Goal: Transaction & Acquisition: Purchase product/service

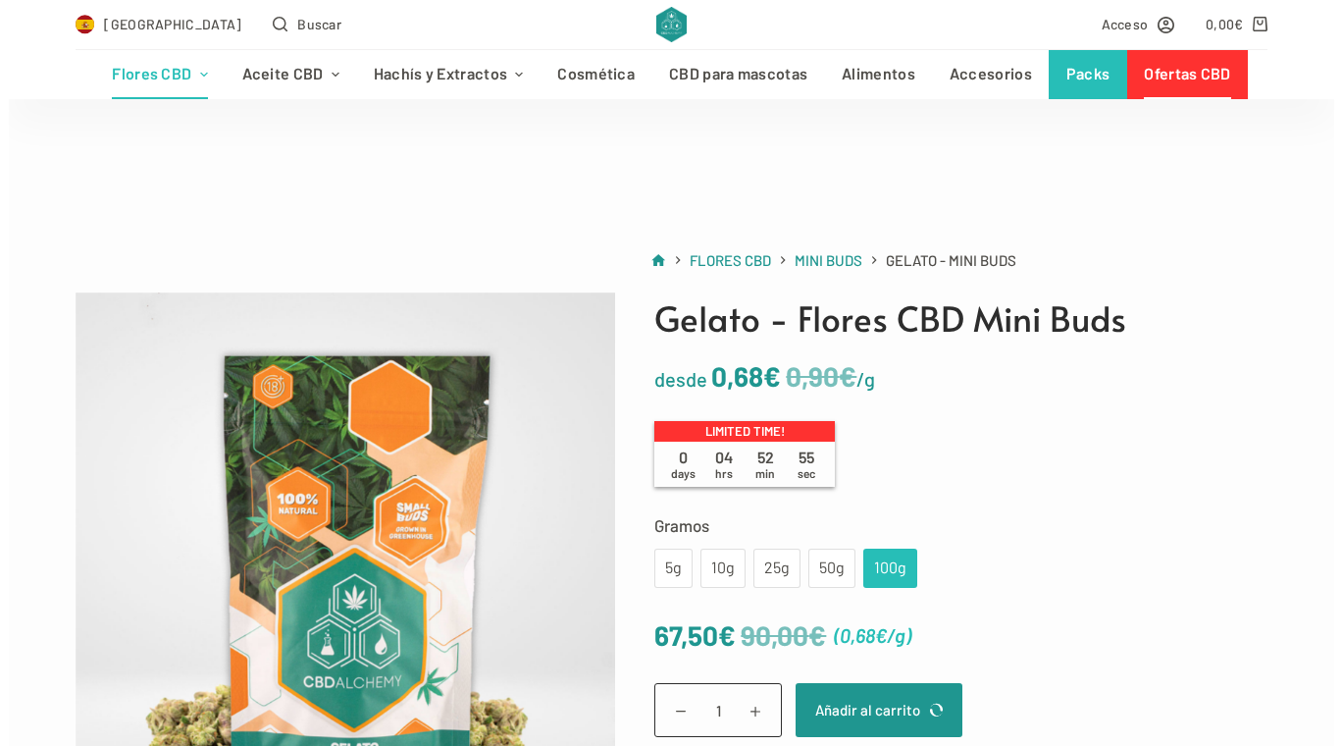
scroll to position [106, 0]
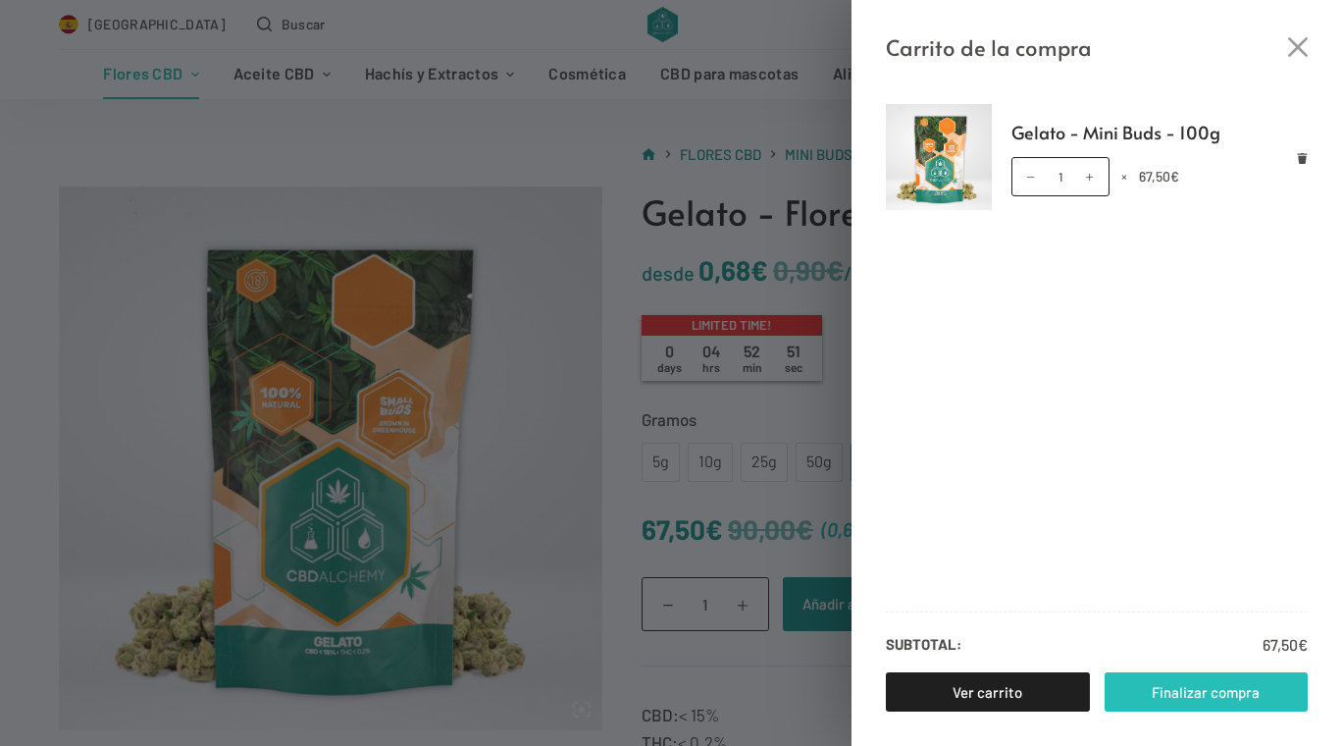
click at [1213, 691] on link "Finalizar compra" at bounding box center [1207, 691] width 204 height 39
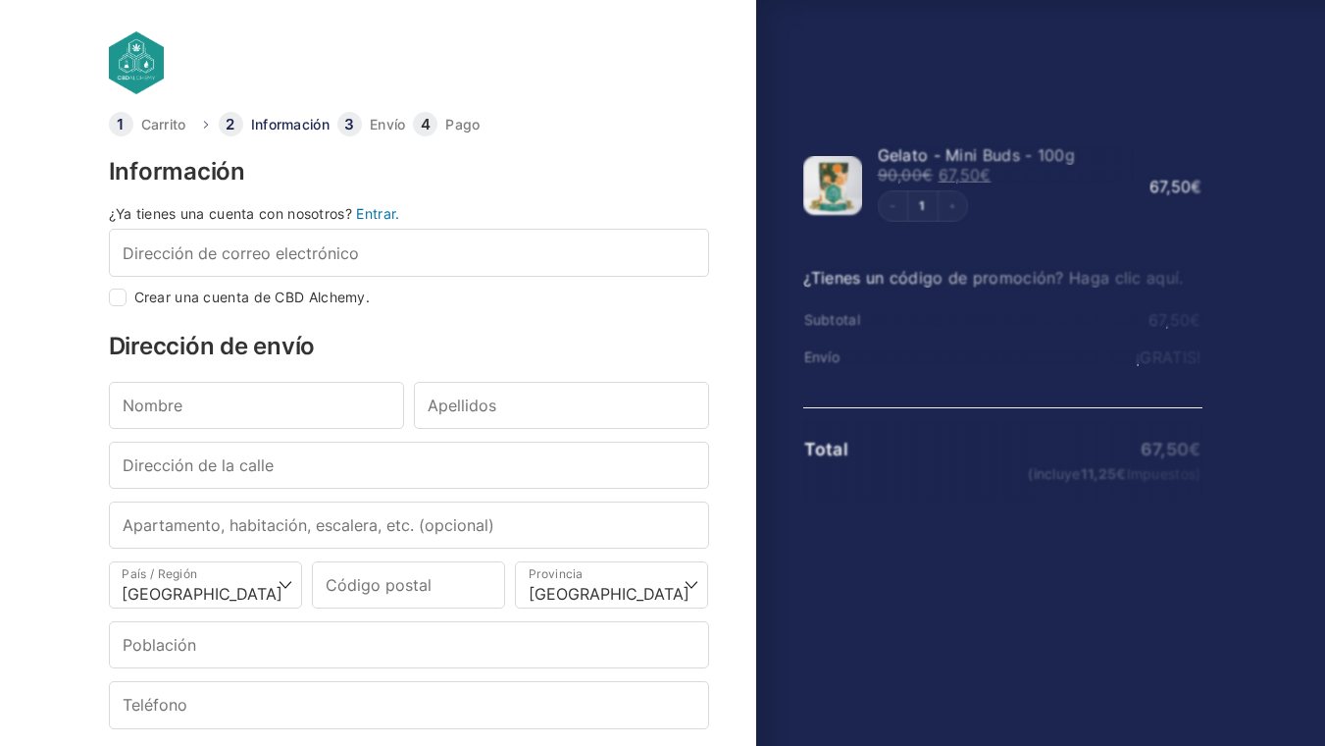
select select "B"
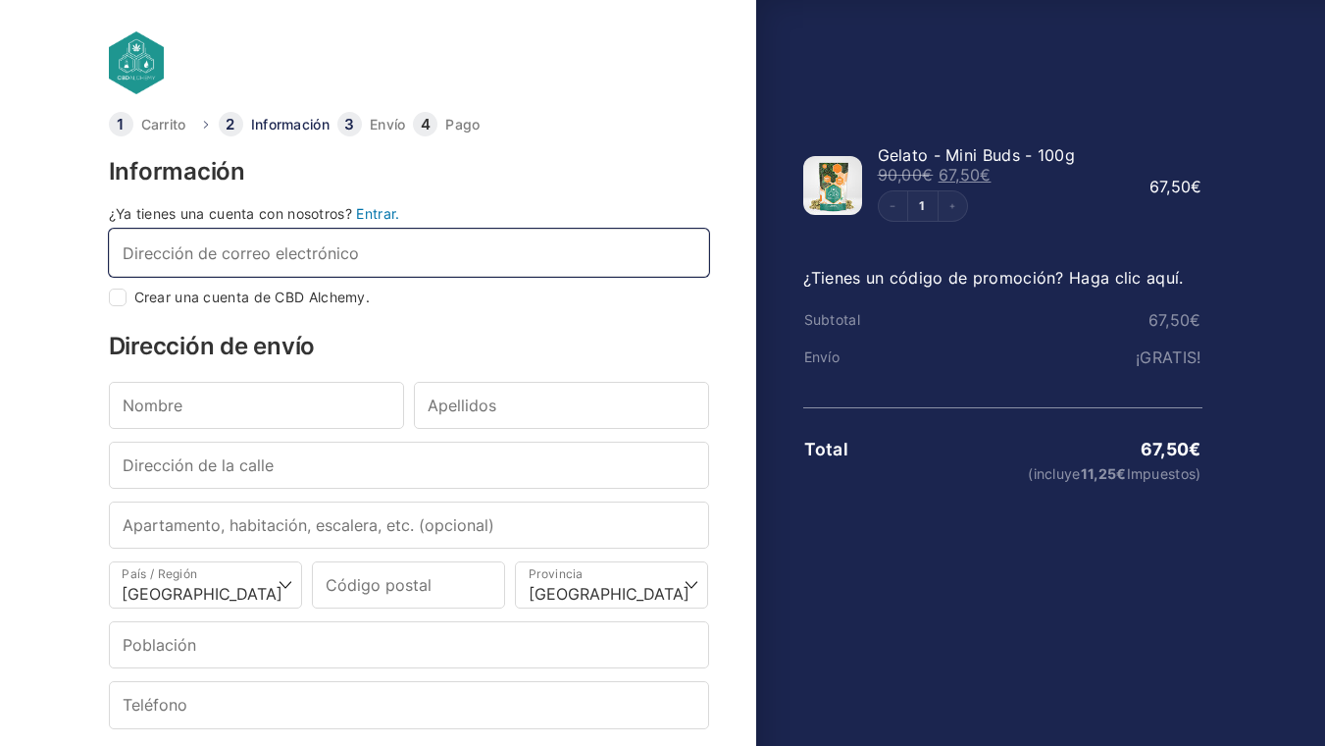
click at [400, 258] on input "Dirección de correo electrónico *" at bounding box center [409, 252] width 600 height 47
type input "Ñ"
checkbox input "true"
type input "Ñ"
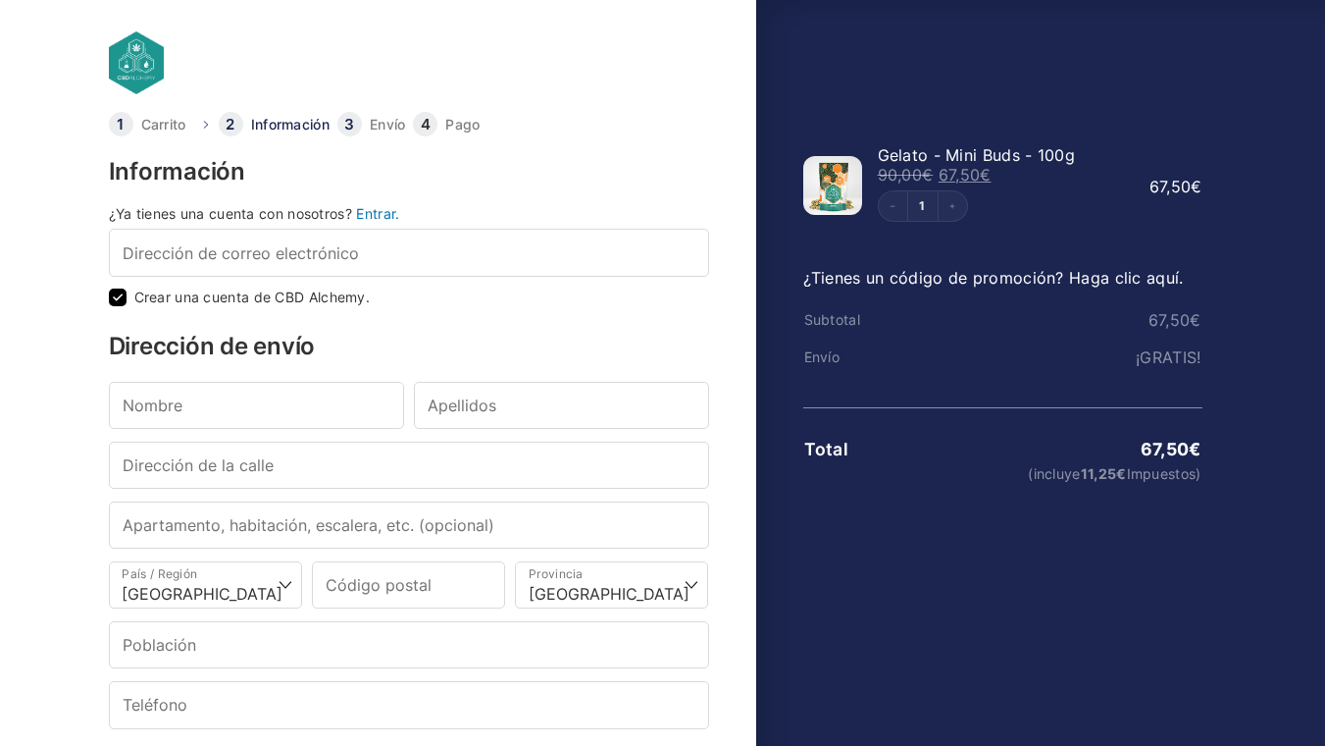
click at [114, 292] on input "Crear una cuenta de CBD Alchemy." at bounding box center [118, 297] width 18 height 18
checkbox input "false"
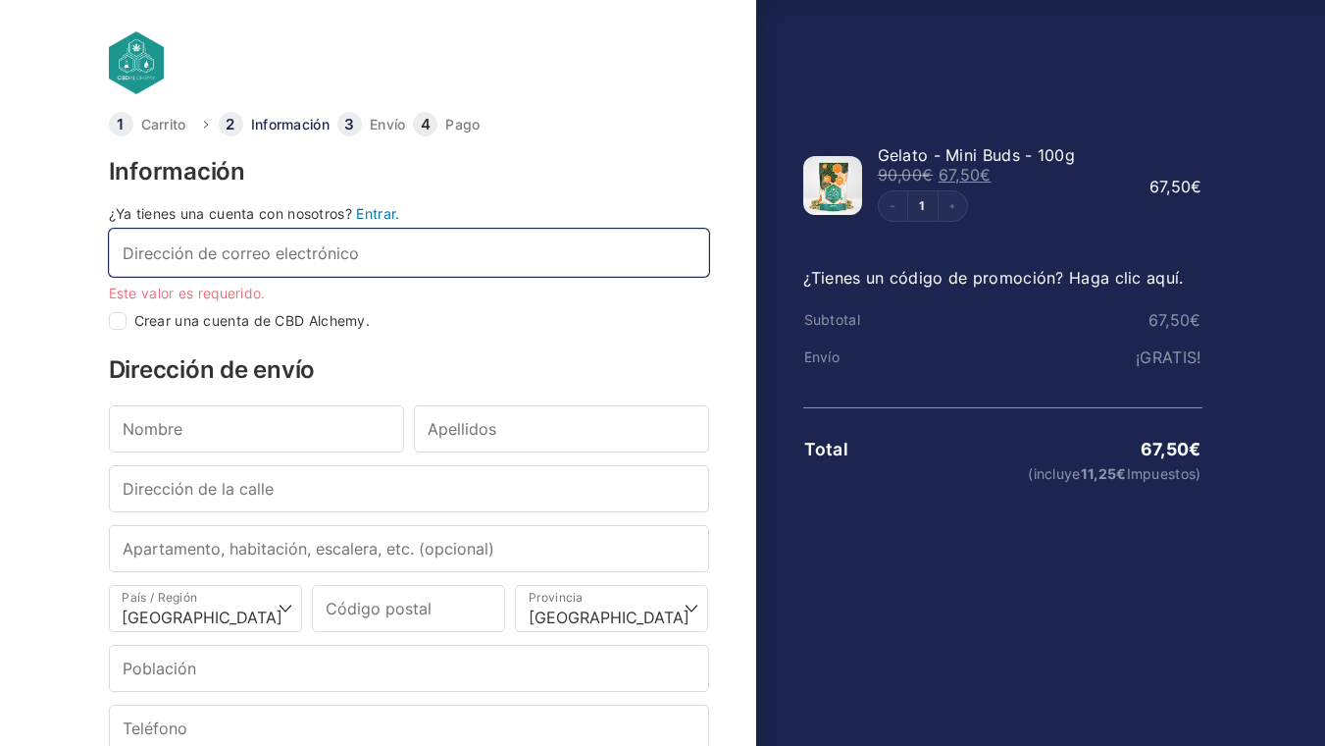
click at [184, 251] on input "Dirección de correo electrónico *" at bounding box center [409, 252] width 600 height 47
type input "jcdmv@"
checkbox input "true"
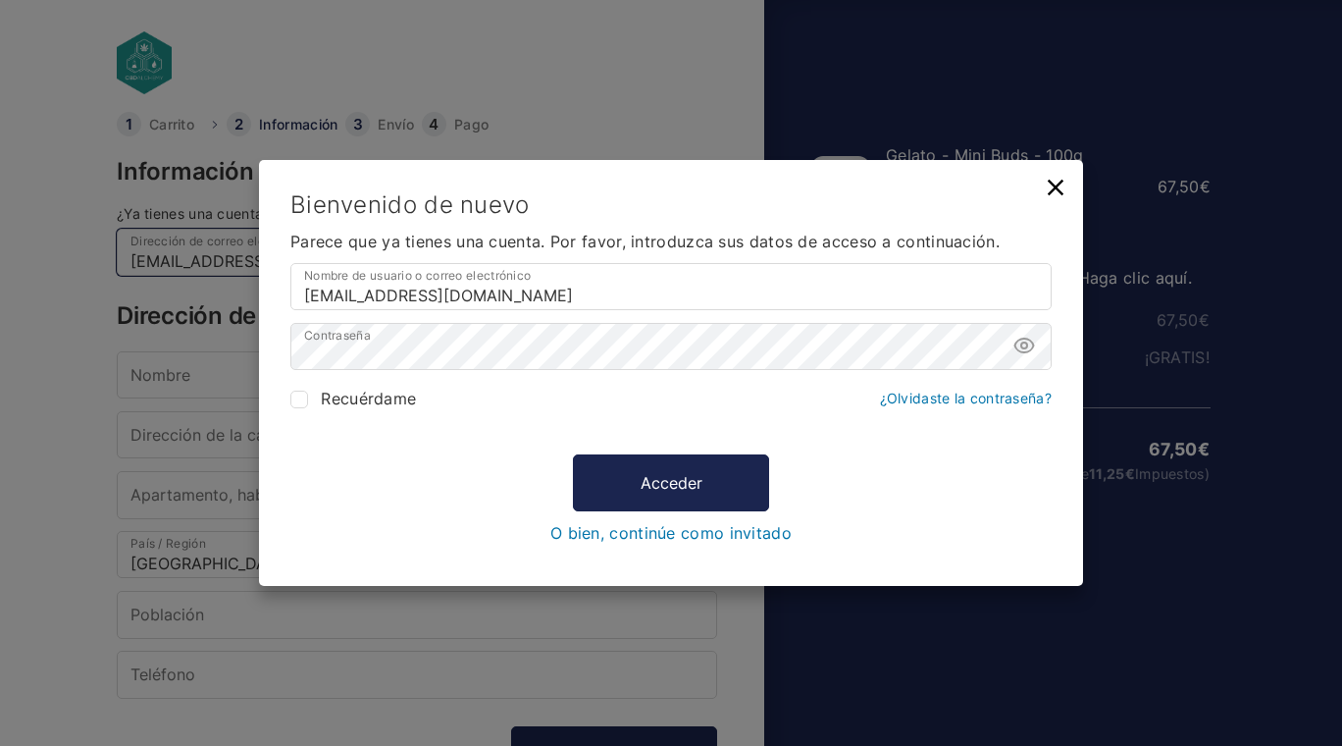
type input "jcdmv@hotmail.com"
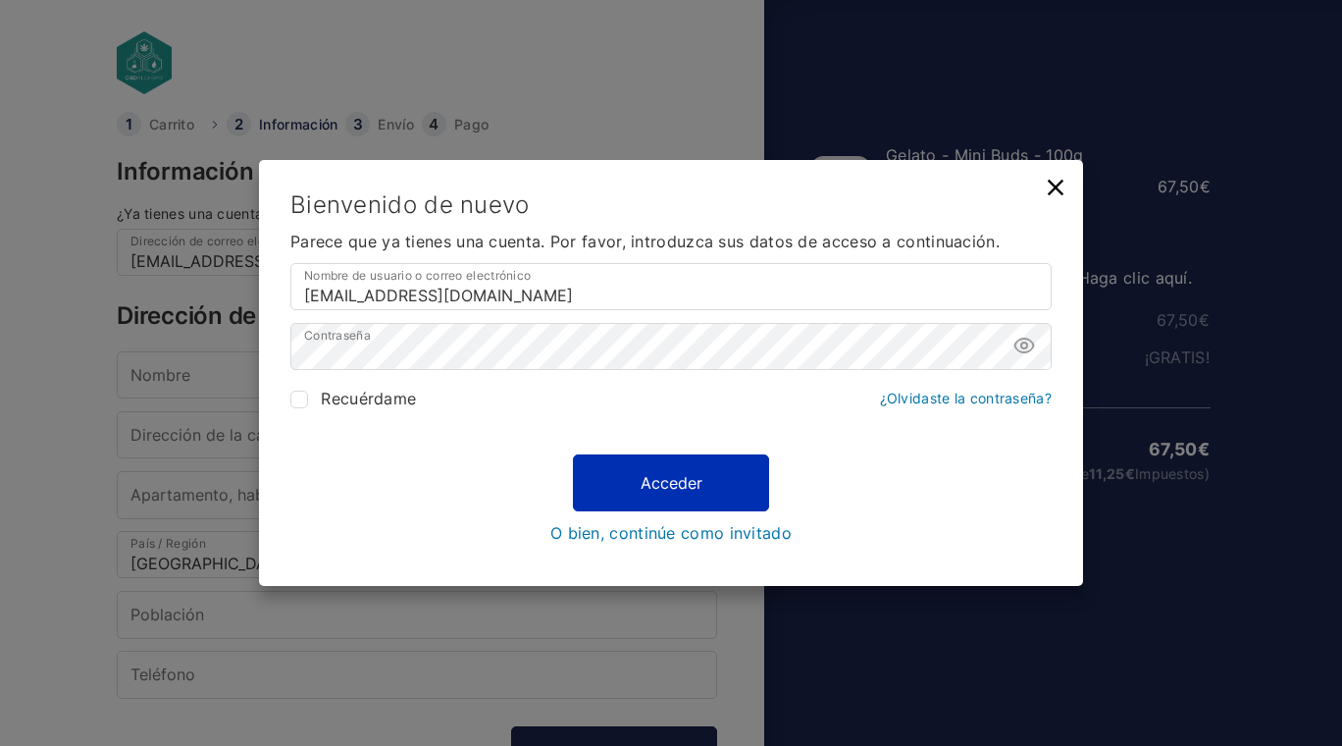
click at [693, 481] on button "Acceder" at bounding box center [671, 482] width 196 height 57
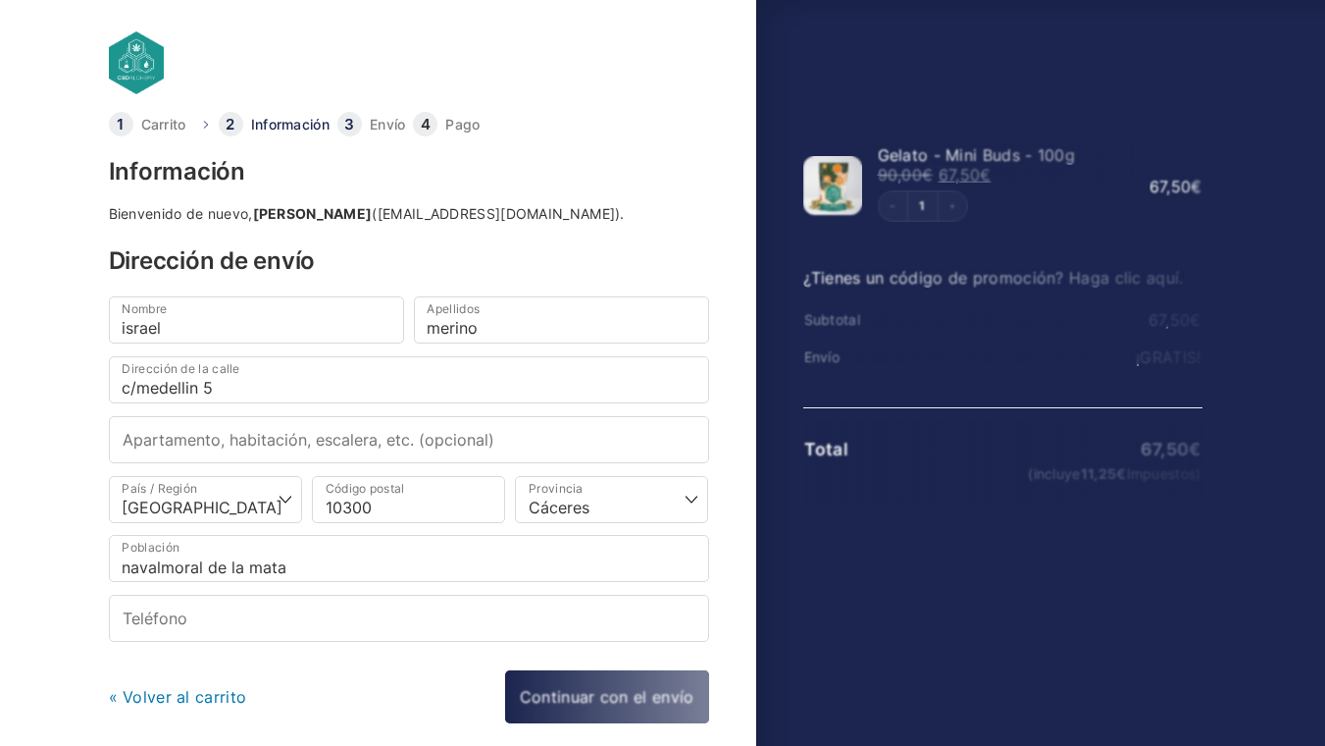
select select "CC"
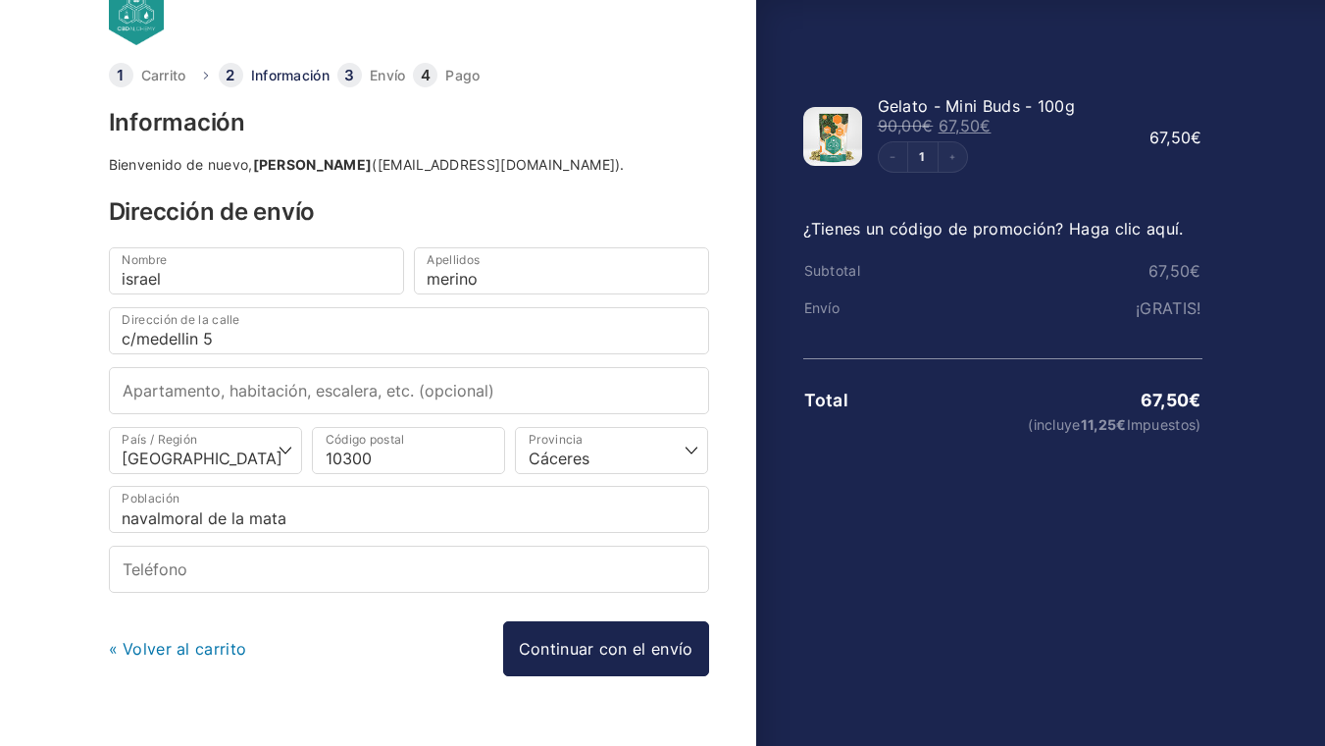
scroll to position [92, 0]
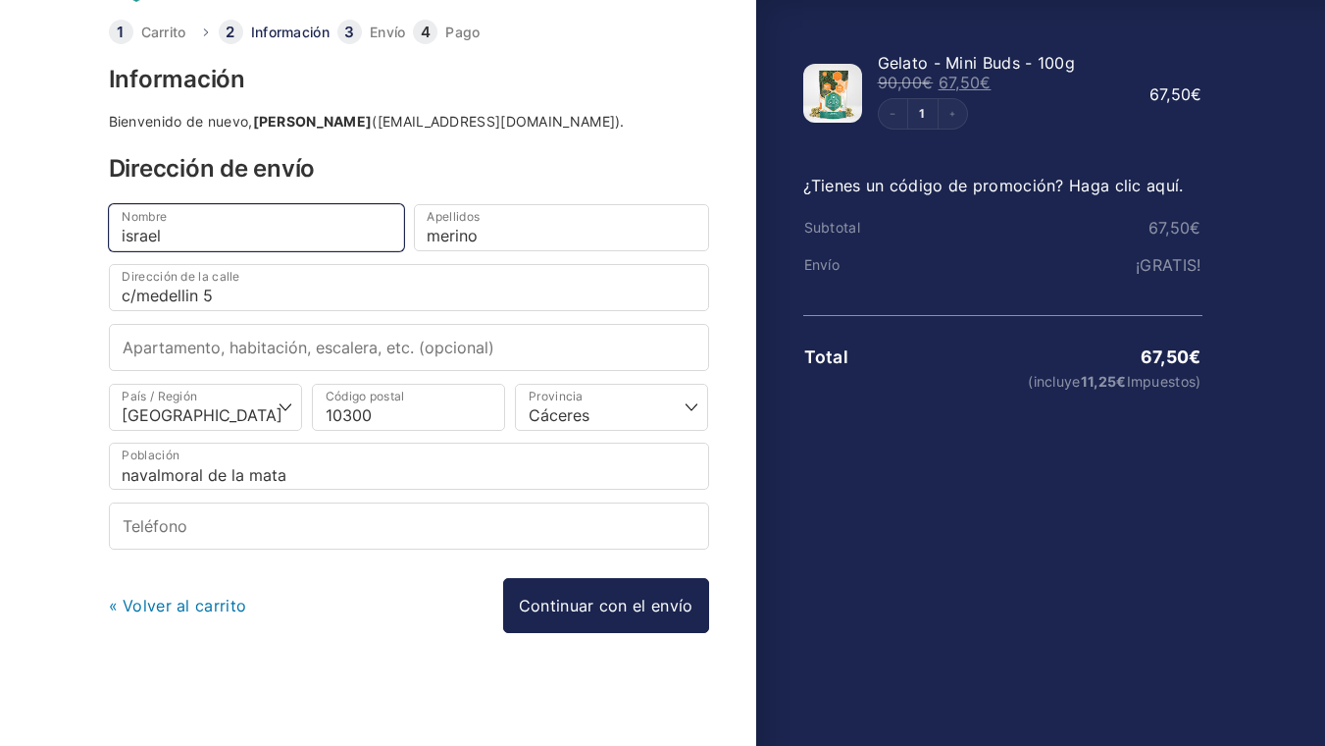
click at [188, 237] on input "israel" at bounding box center [256, 227] width 295 height 47
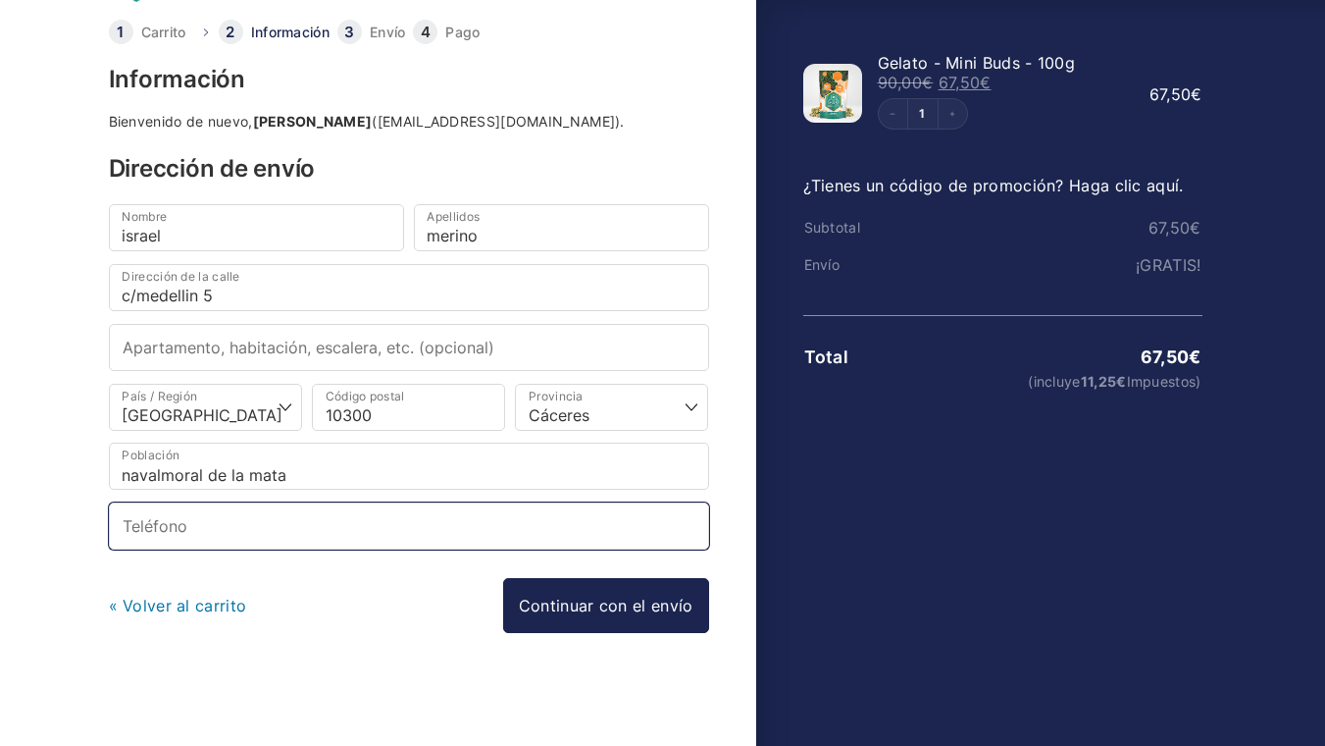
click at [223, 510] on input "Teléfono *" at bounding box center [409, 525] width 600 height 47
click at [259, 523] on input "Teléfono *" at bounding box center [409, 525] width 600 height 47
click at [459, 522] on input "Teléfono *" at bounding box center [409, 525] width 600 height 47
click at [458, 521] on input "Teléfono *" at bounding box center [409, 525] width 600 height 47
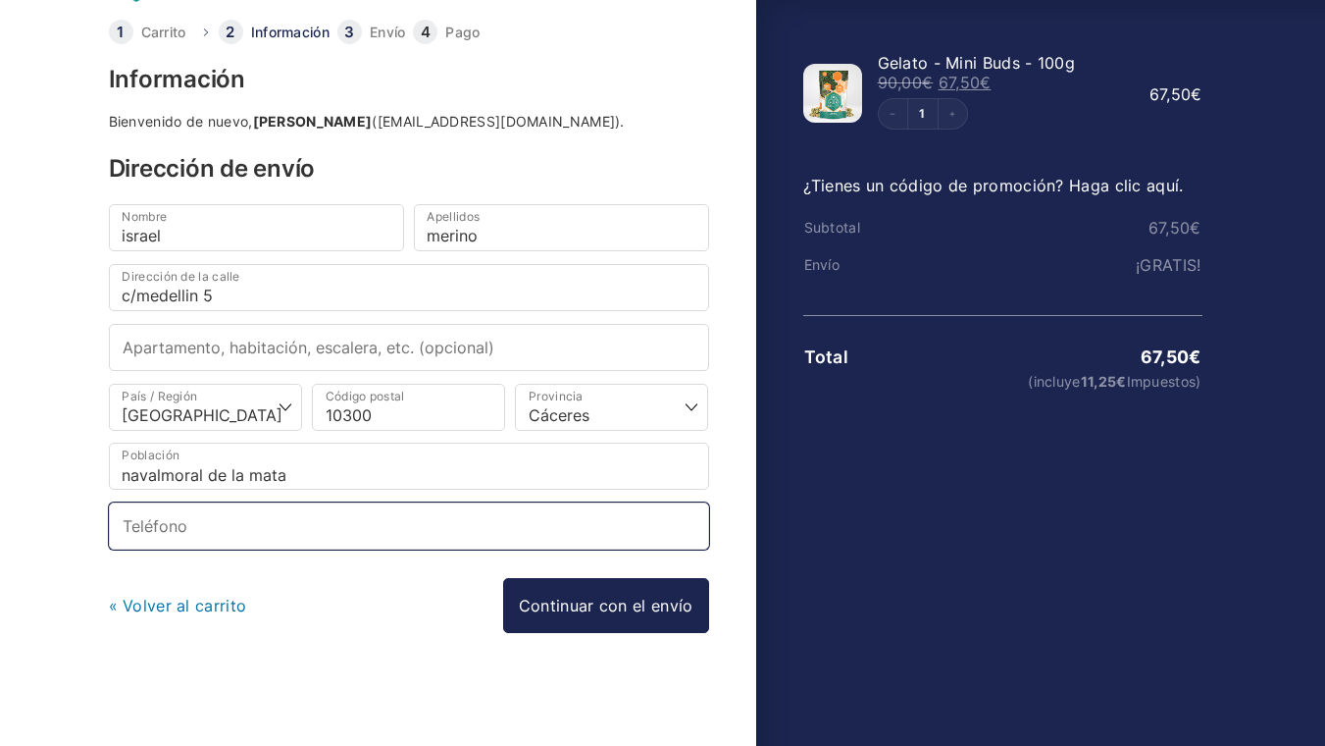
click at [458, 521] on input "Teléfono *" at bounding box center [409, 525] width 600 height 47
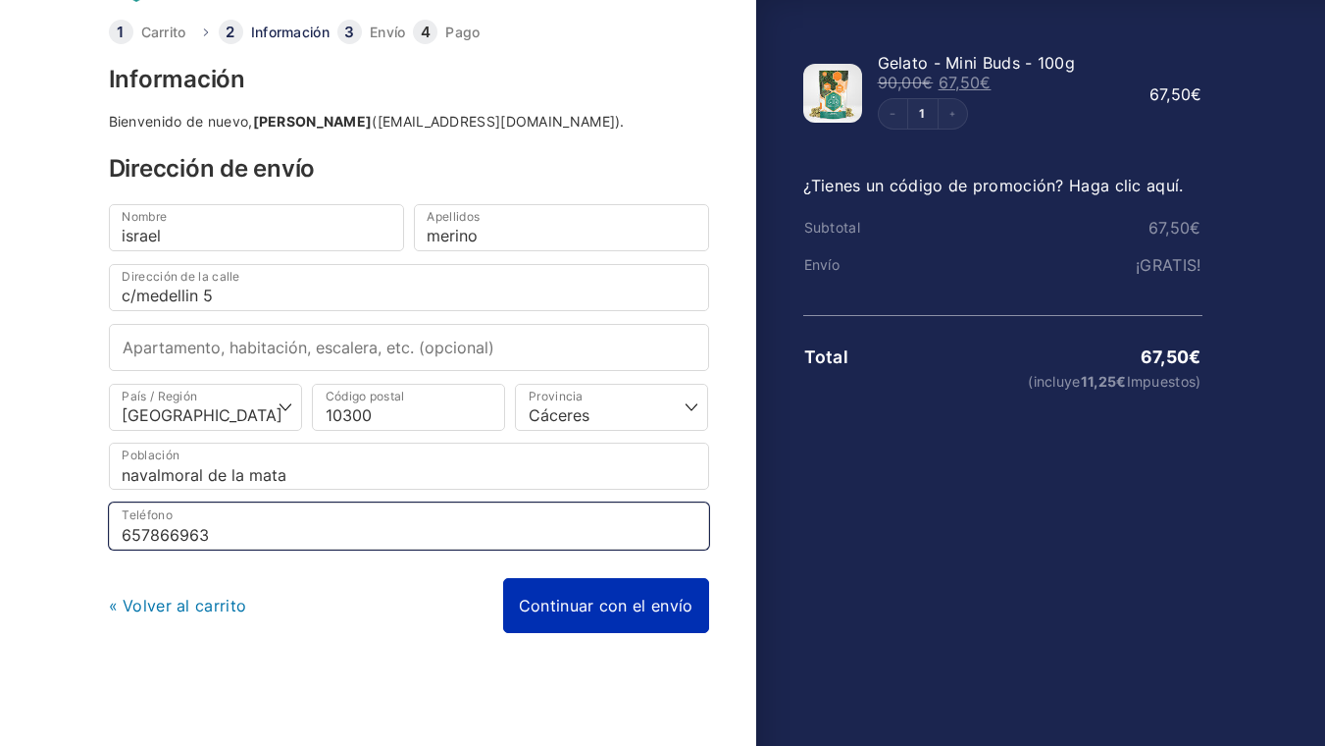
type input "657866963"
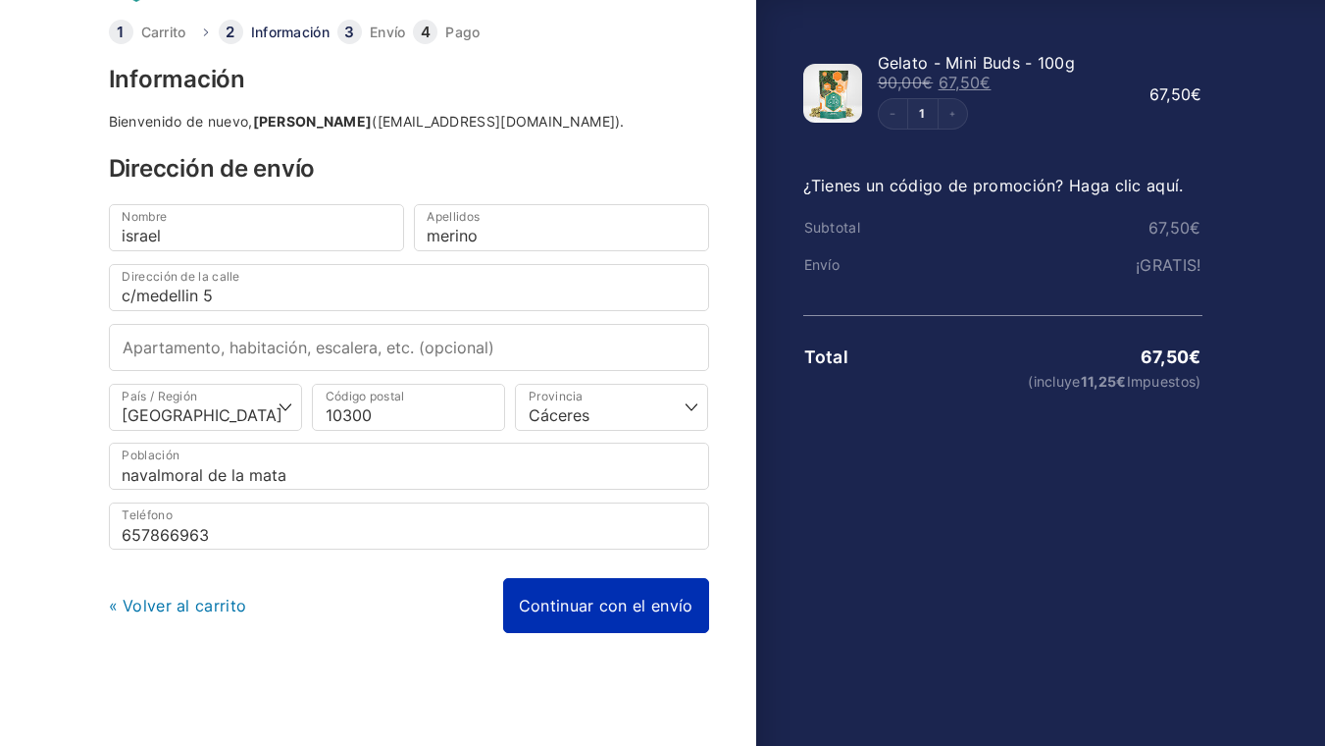
click at [554, 605] on link "Continuar con el envío" at bounding box center [606, 605] width 206 height 55
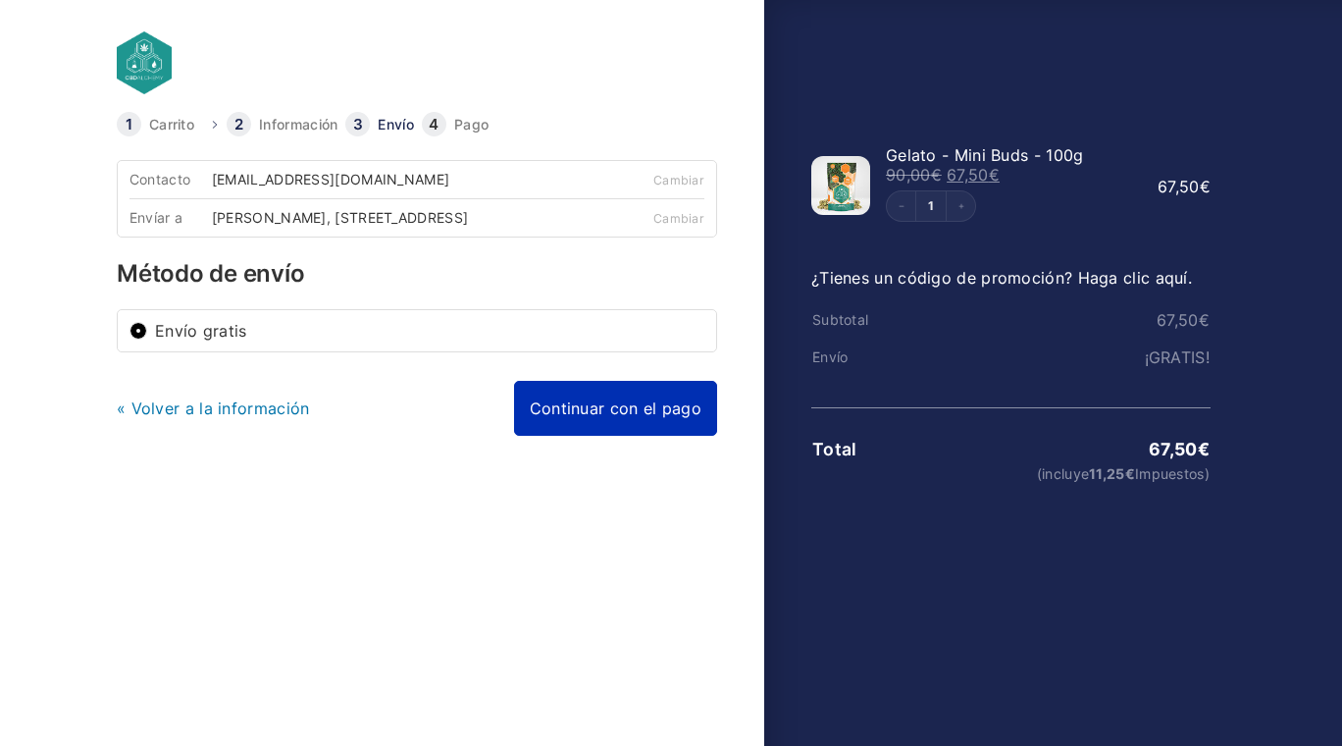
click at [567, 426] on link "Continuar con el pago" at bounding box center [615, 408] width 203 height 55
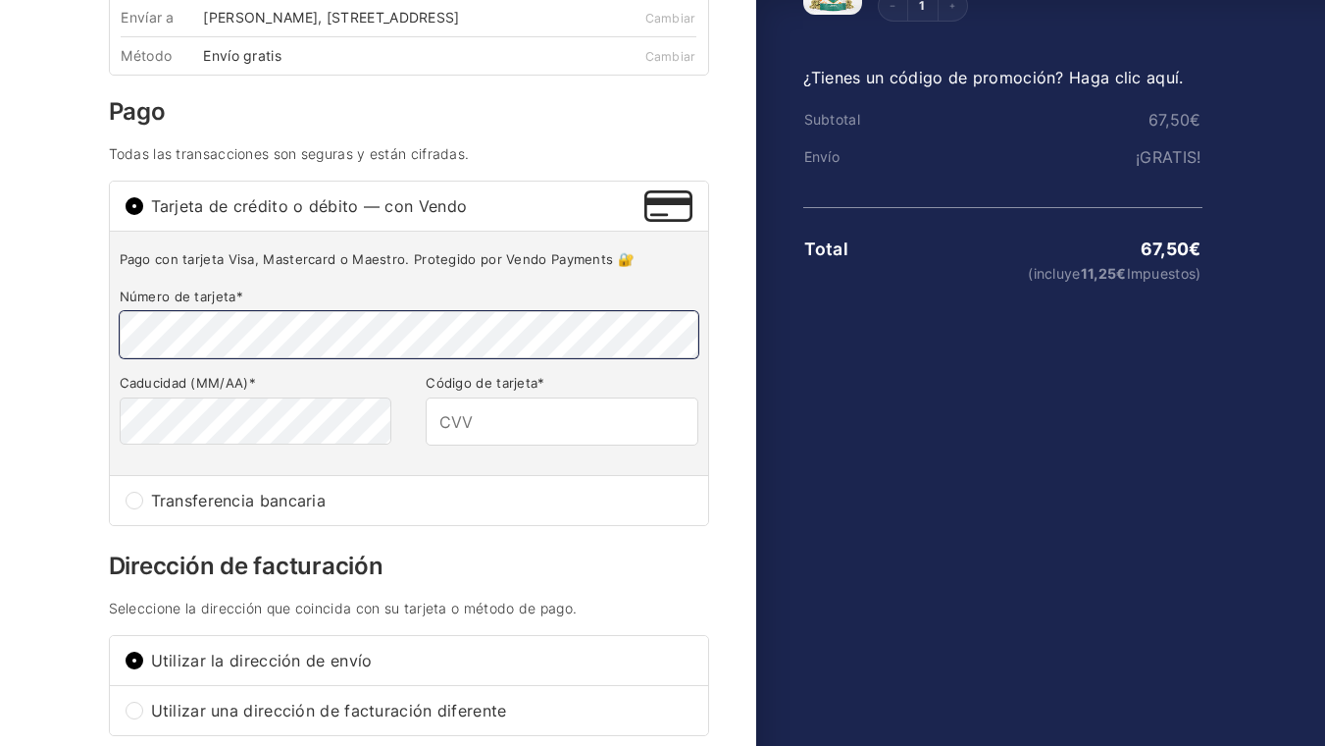
scroll to position [212, 0]
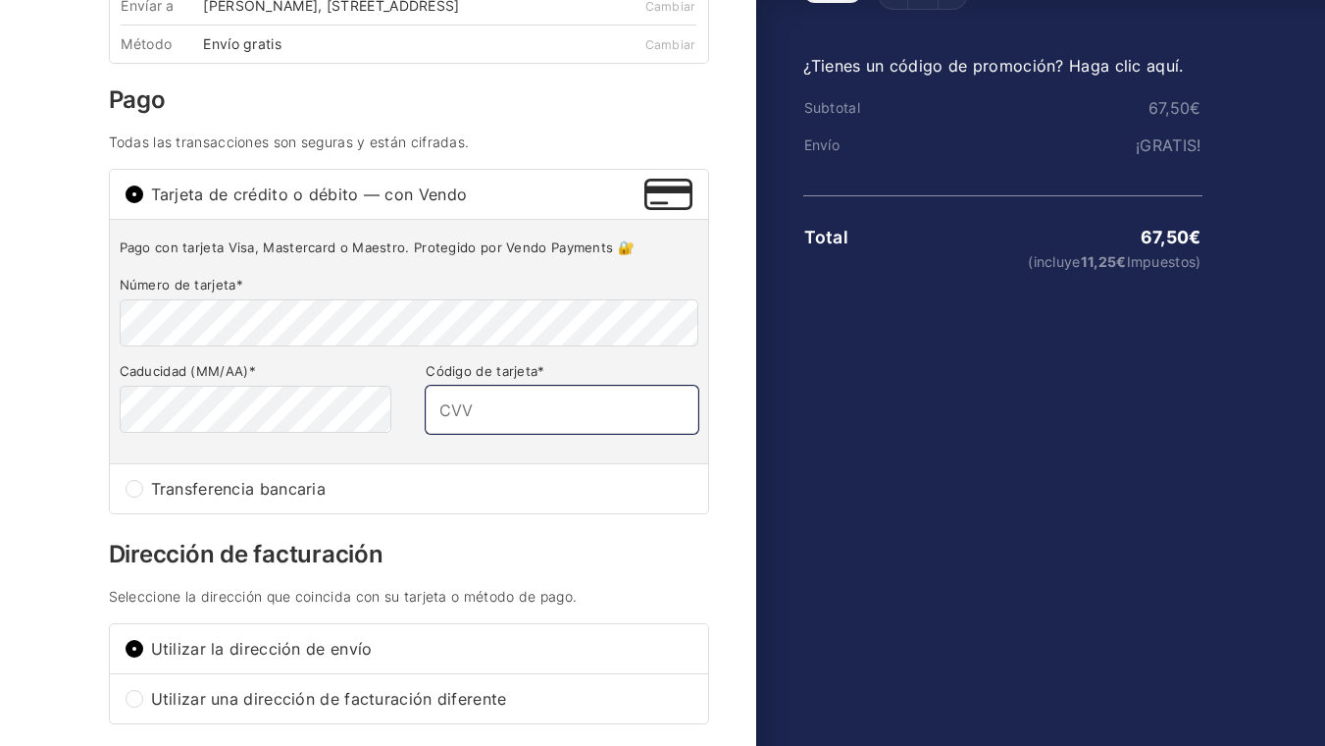
click at [608, 420] on input "Código de tarjeta *" at bounding box center [562, 409] width 272 height 47
type input "003"
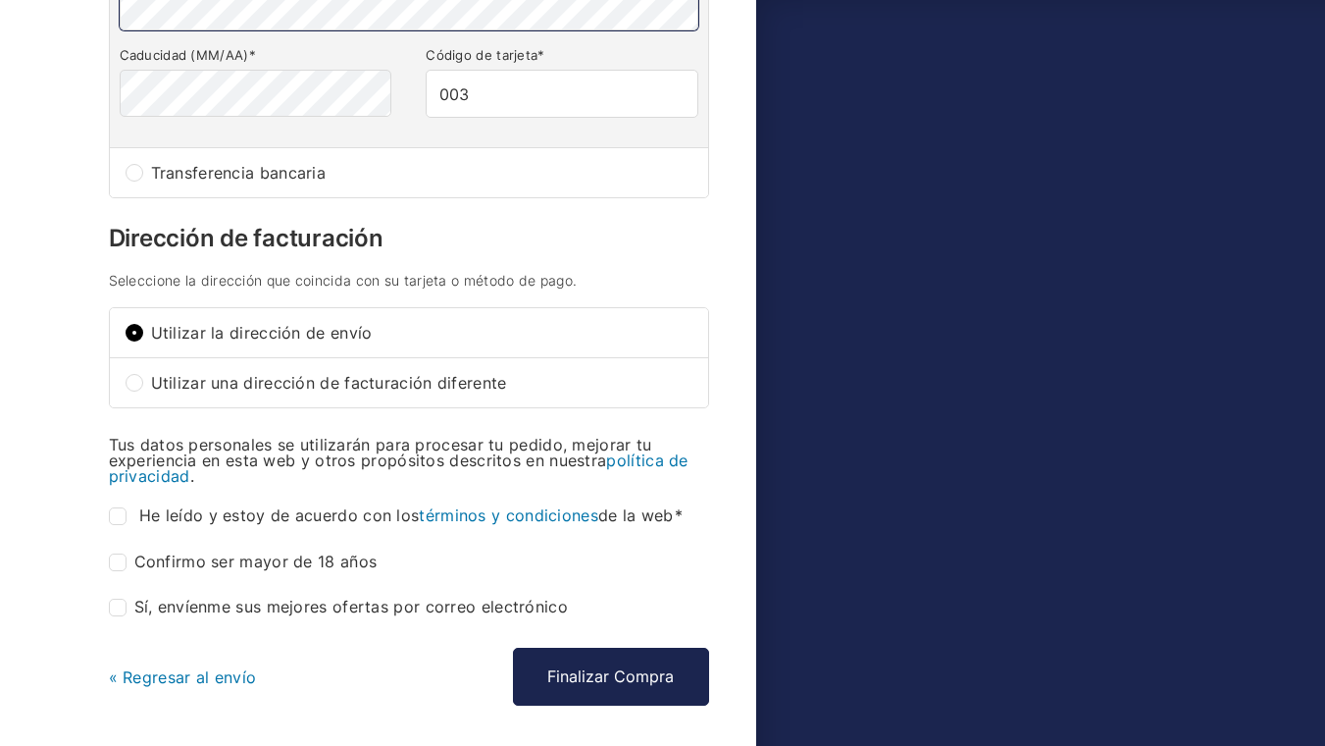
scroll to position [615, 0]
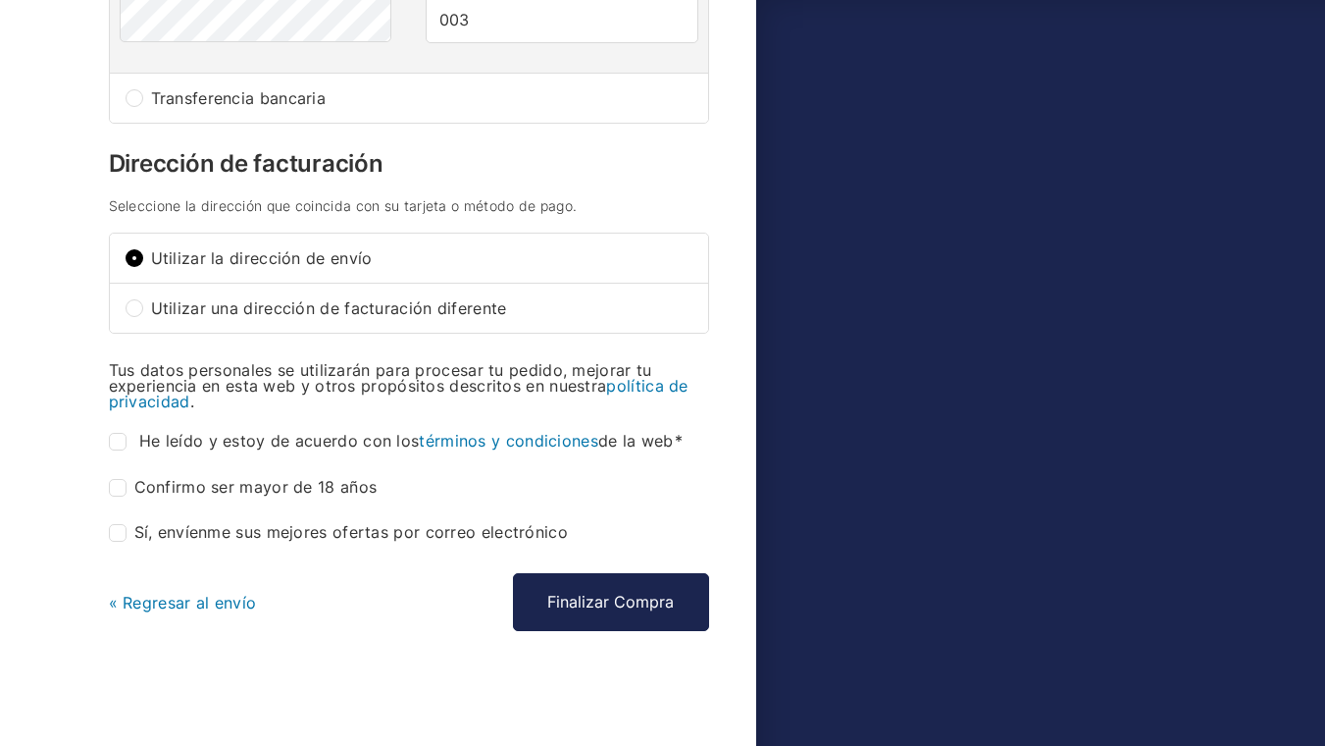
click at [114, 442] on input "He leído y estoy de acuerdo con los términos y condiciones de la web *" at bounding box center [118, 442] width 18 height 18
checkbox input "true"
click at [121, 494] on input "Confirmo ser mayor de 18 años *" at bounding box center [118, 488] width 18 height 18
checkbox input "true"
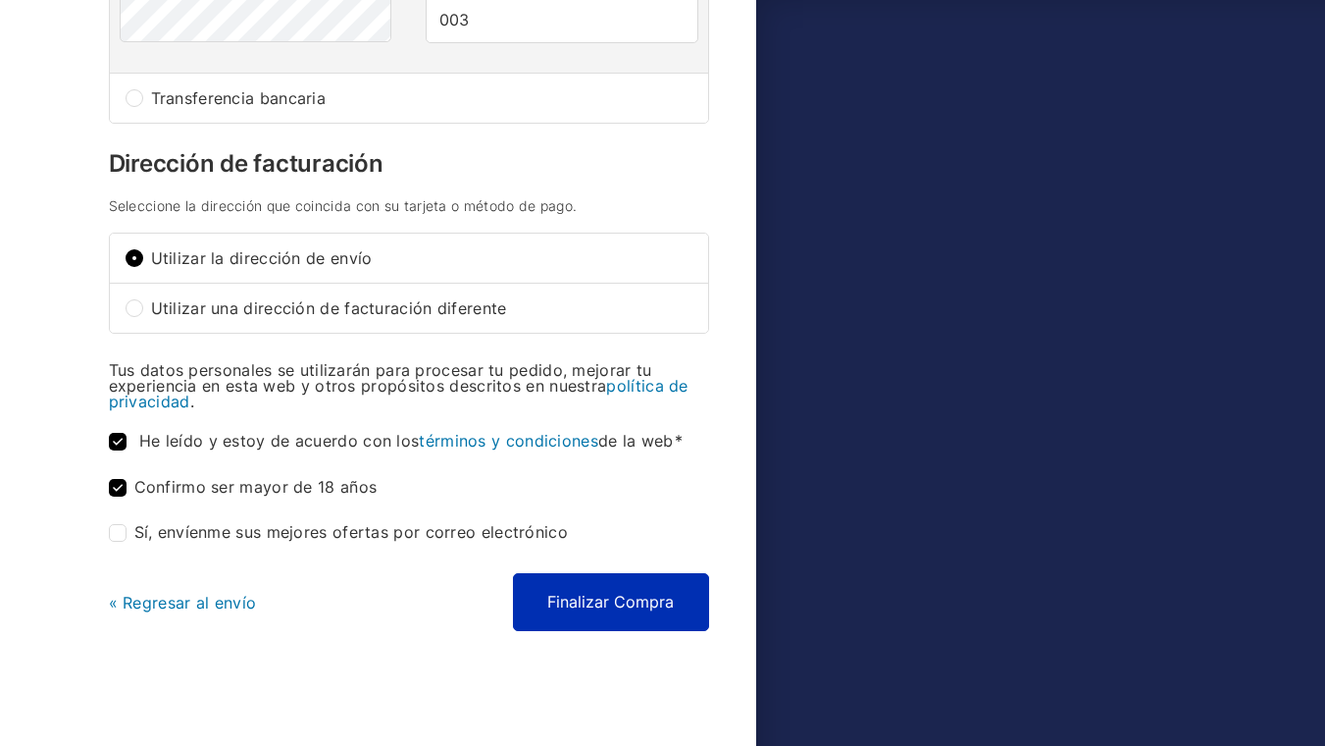
click at [604, 604] on button "Finalizar Compra" at bounding box center [611, 601] width 196 height 57
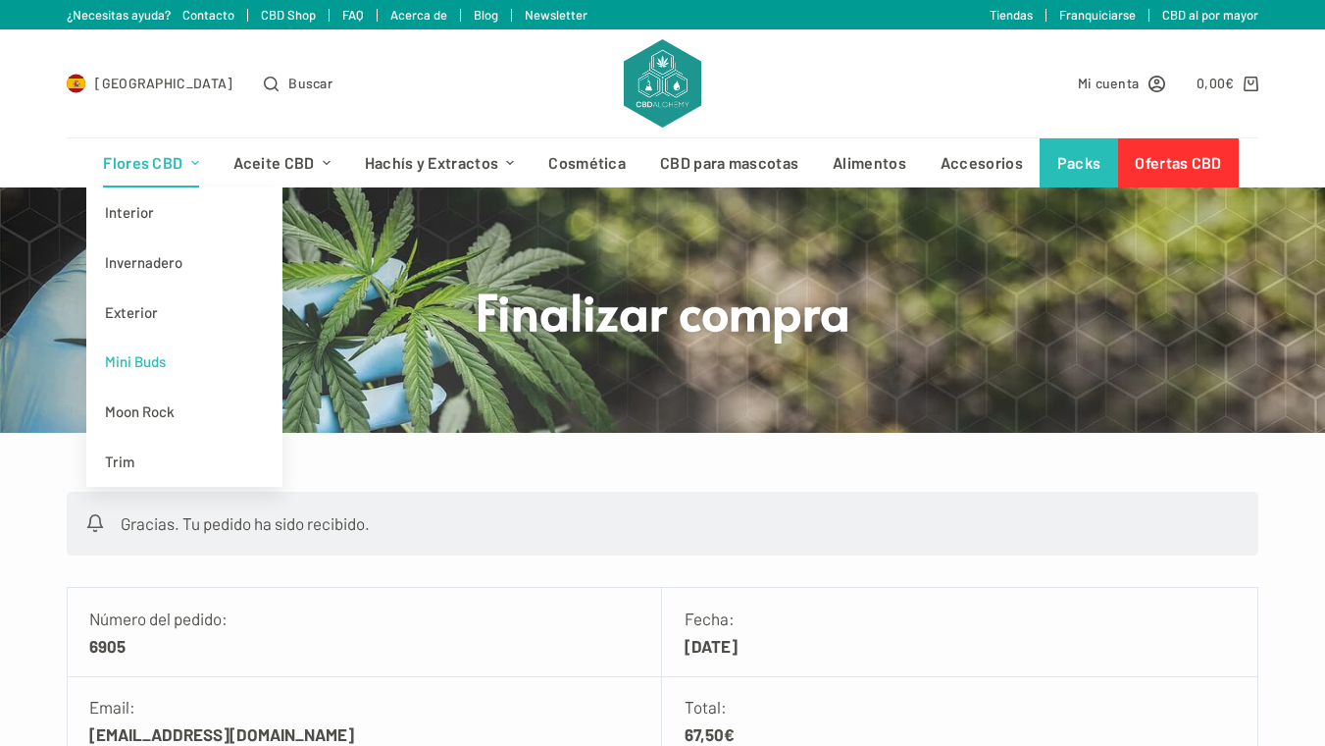
click at [149, 362] on link "Mini Buds" at bounding box center [184, 361] width 196 height 50
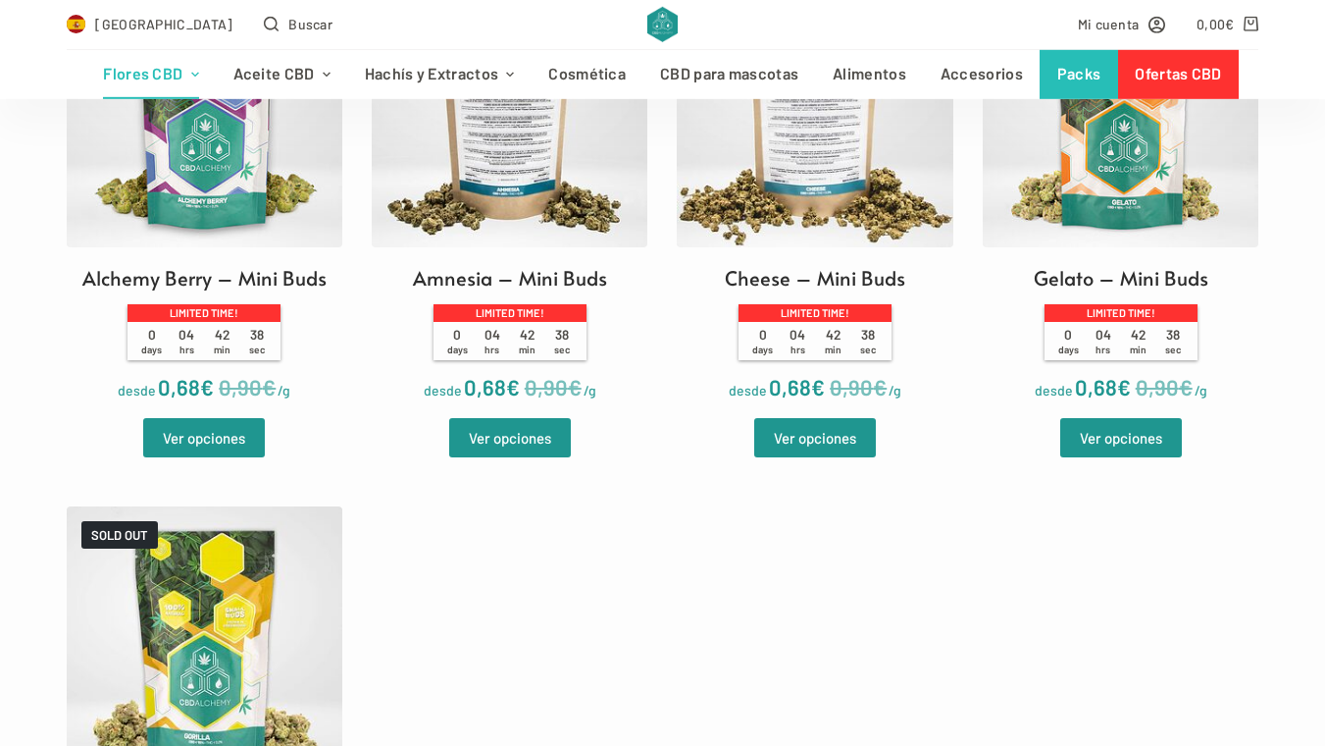
scroll to position [742, 0]
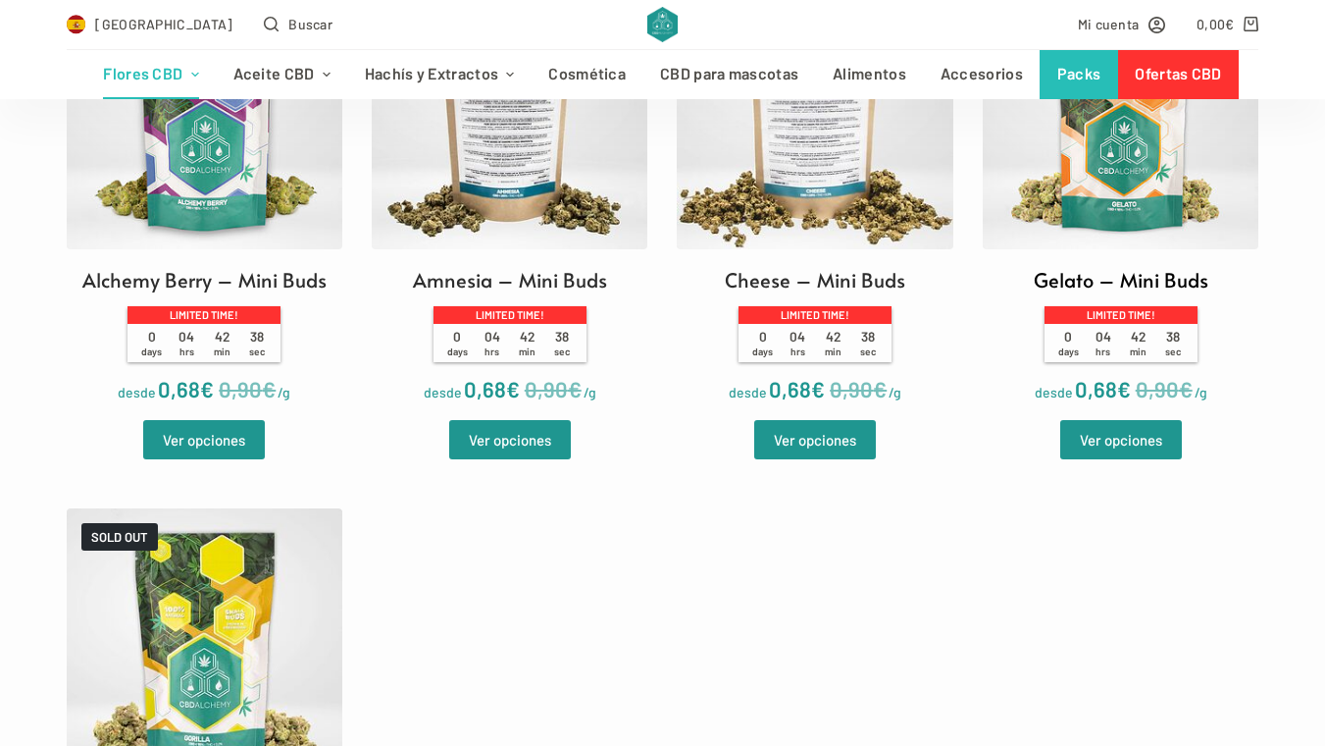
click at [1112, 180] on img at bounding box center [1121, 111] width 276 height 276
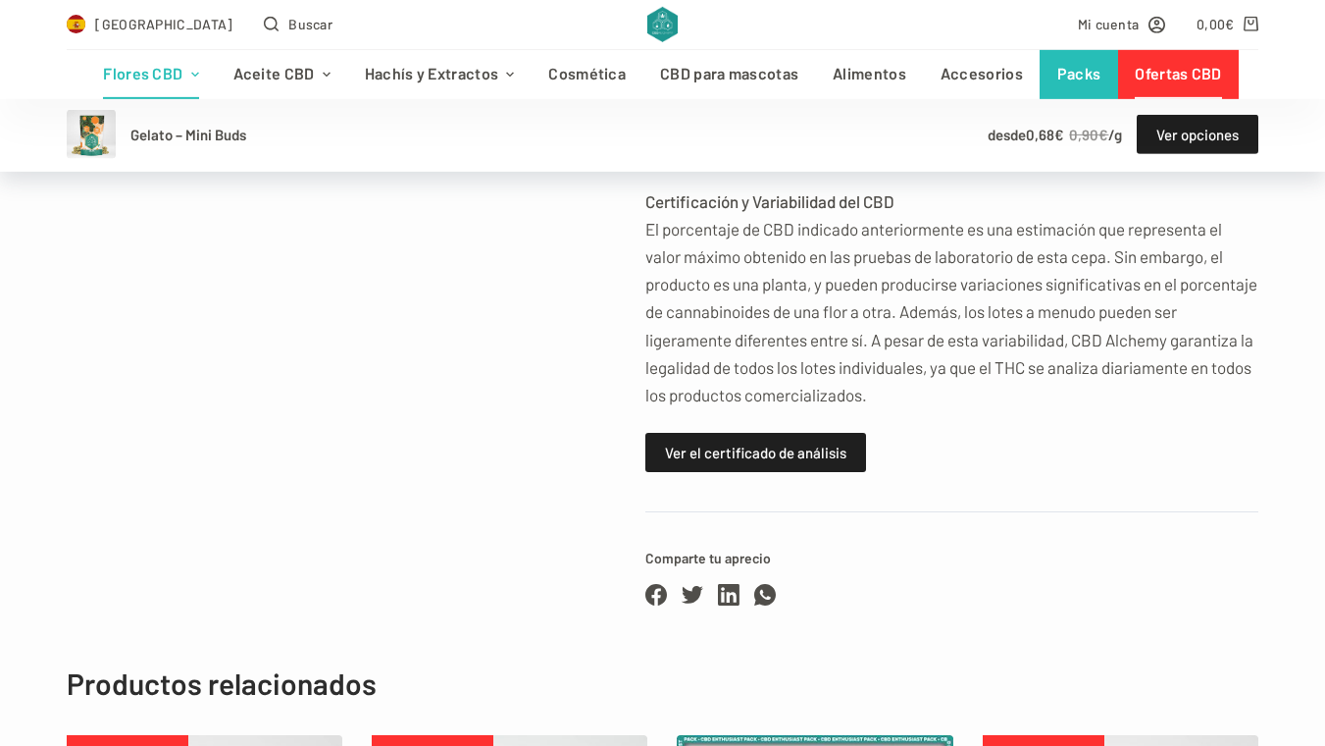
scroll to position [1589, 0]
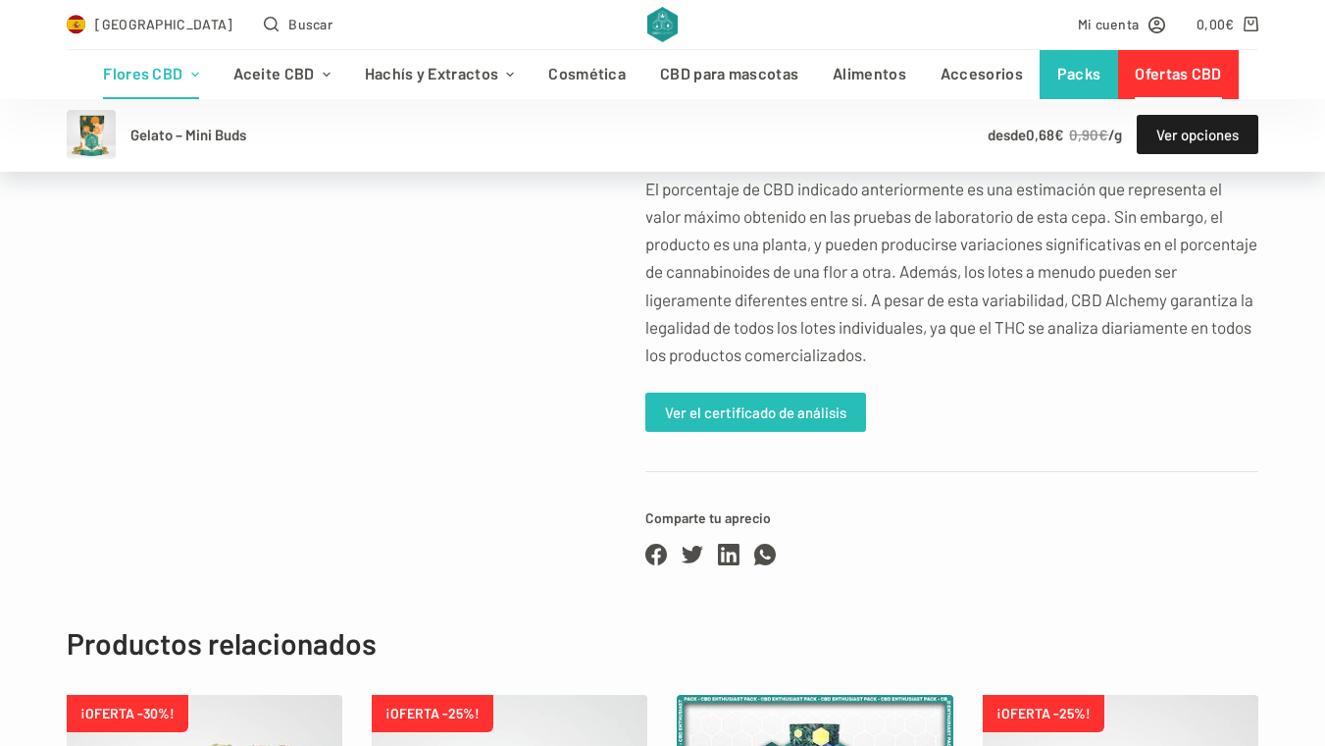
click at [764, 392] on link "Ver el certificado de análisis" at bounding box center [755, 411] width 221 height 39
